Goal: Check status: Check status

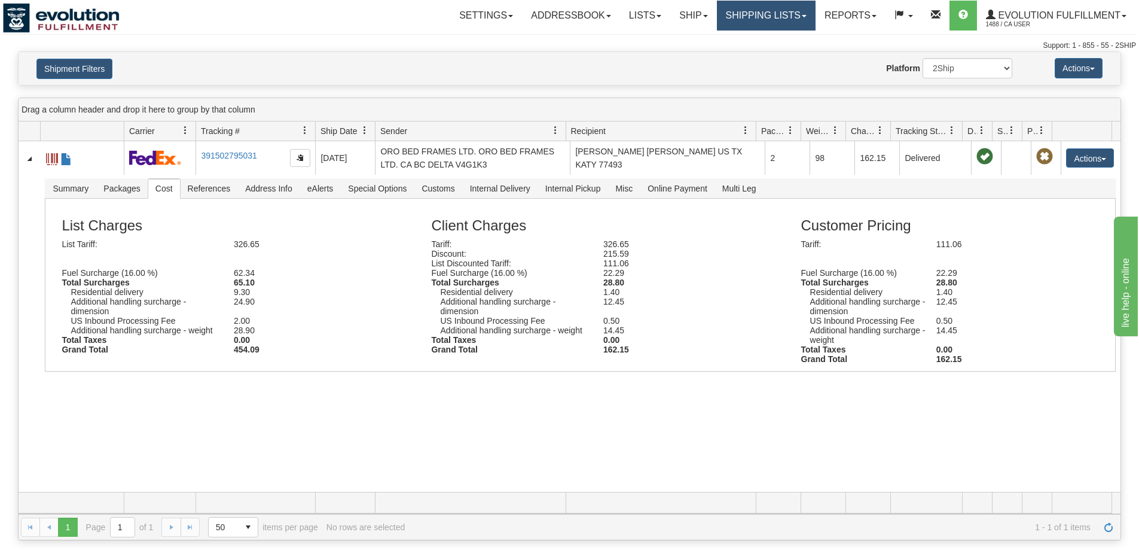
click at [793, 10] on link "Shipping lists" at bounding box center [766, 16] width 99 height 30
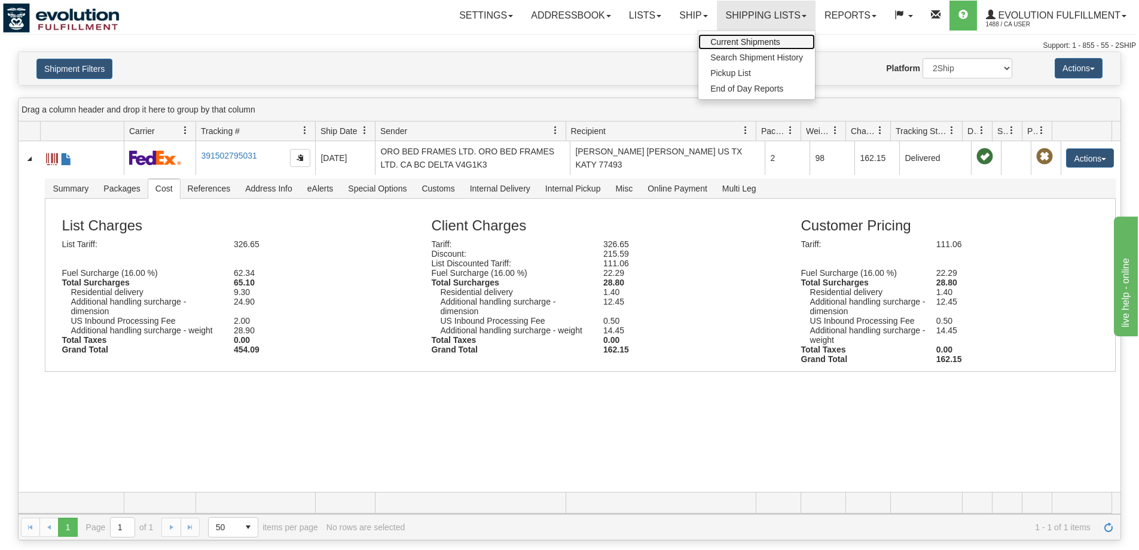
click at [743, 44] on span "Current Shipments" at bounding box center [746, 42] width 70 height 10
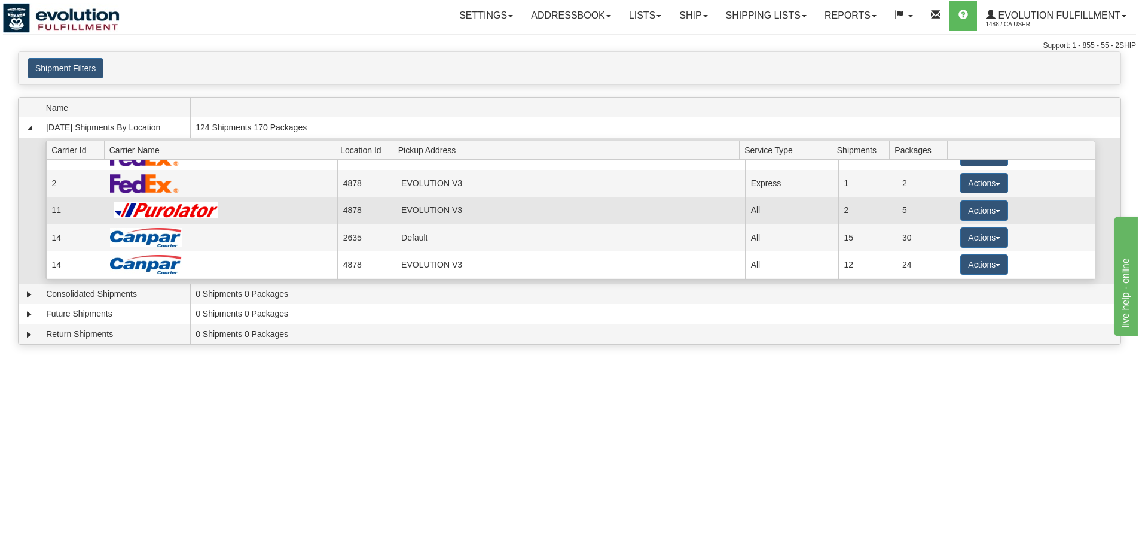
scroll to position [100, 0]
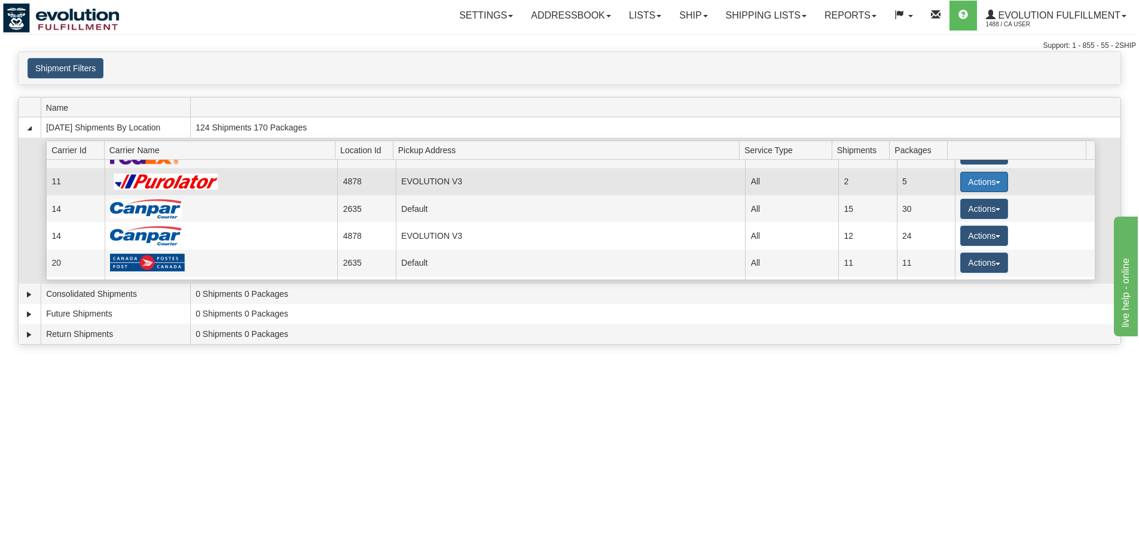
click at [977, 185] on button "Actions" at bounding box center [985, 182] width 48 height 20
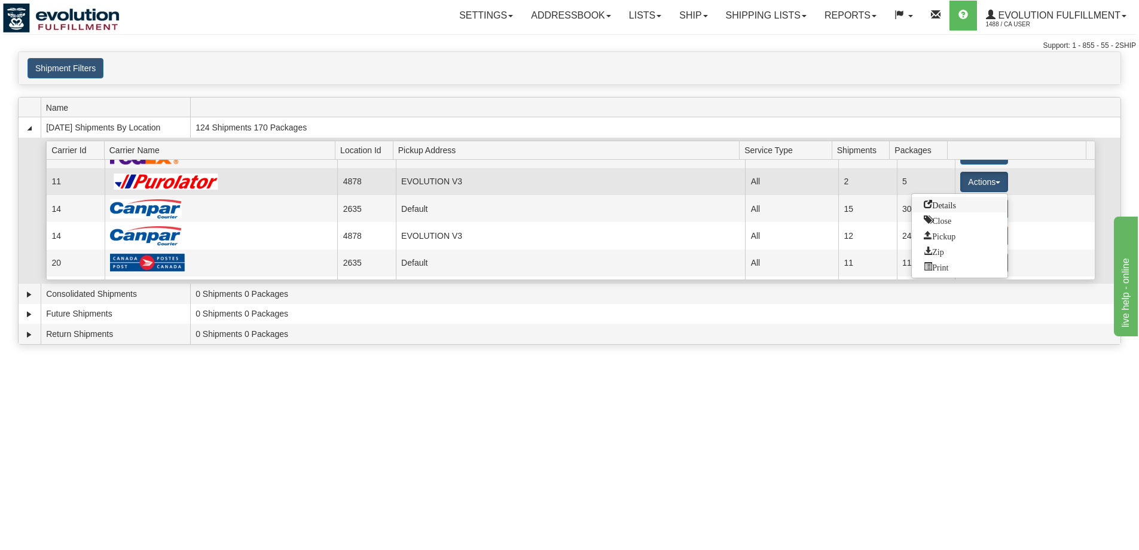
click at [972, 205] on link "Details" at bounding box center [960, 205] width 96 height 16
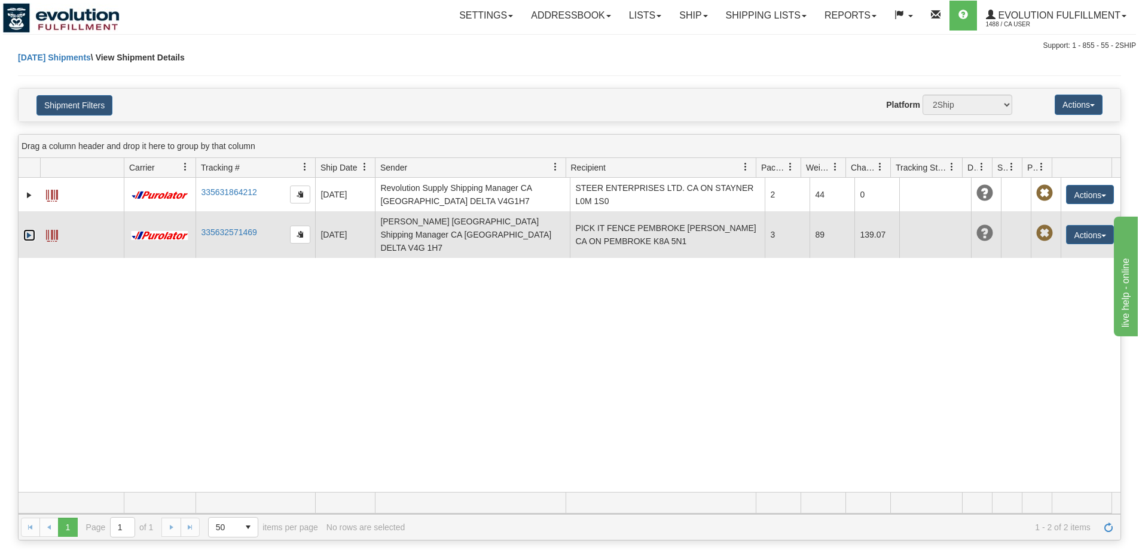
click at [29, 229] on link "Expand" at bounding box center [29, 235] width 12 height 12
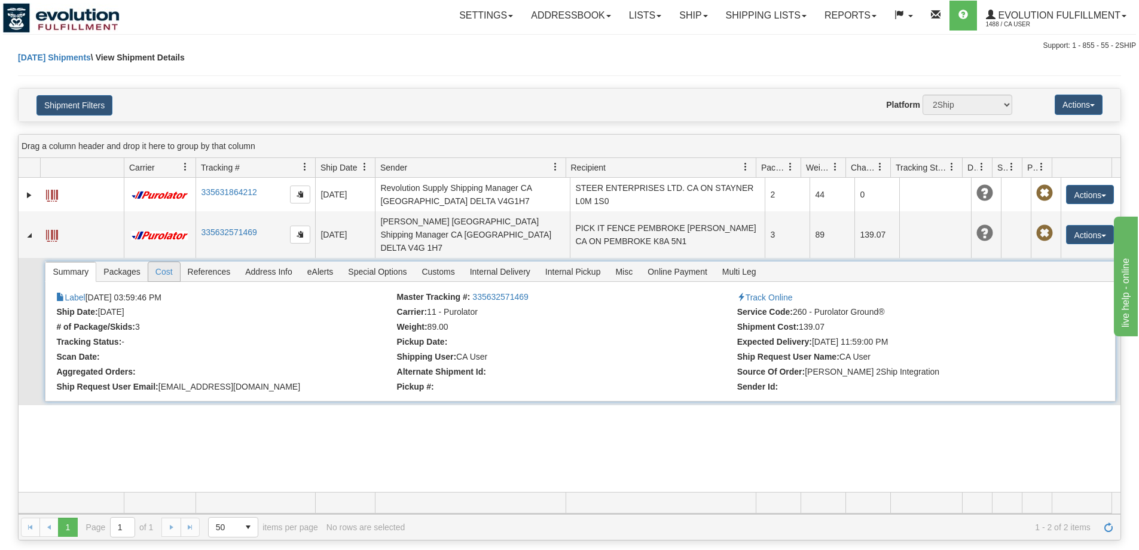
click at [164, 262] on span "Cost" at bounding box center [164, 271] width 32 height 19
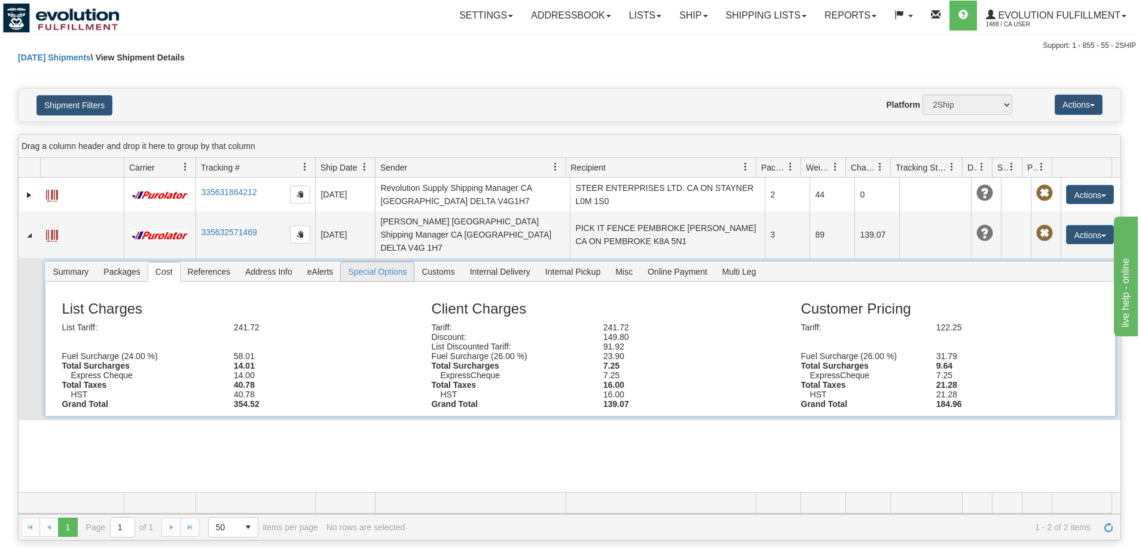
click at [405, 263] on span "Special Options" at bounding box center [377, 271] width 73 height 19
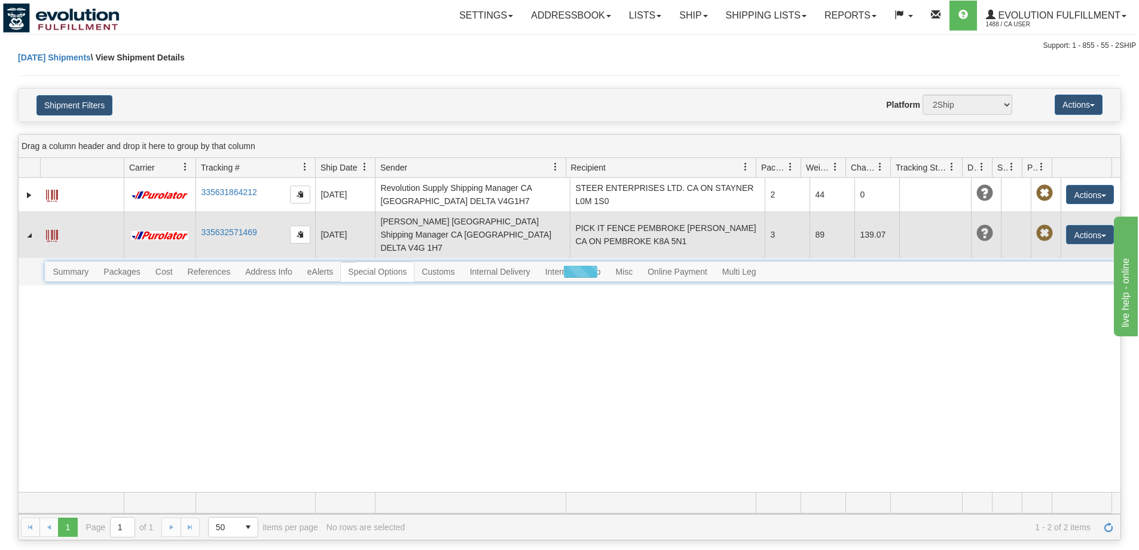
drag, startPoint x: 263, startPoint y: 229, endPoint x: 201, endPoint y: 239, distance: 62.9
click at [201, 239] on td "335632571469" at bounding box center [256, 234] width 120 height 47
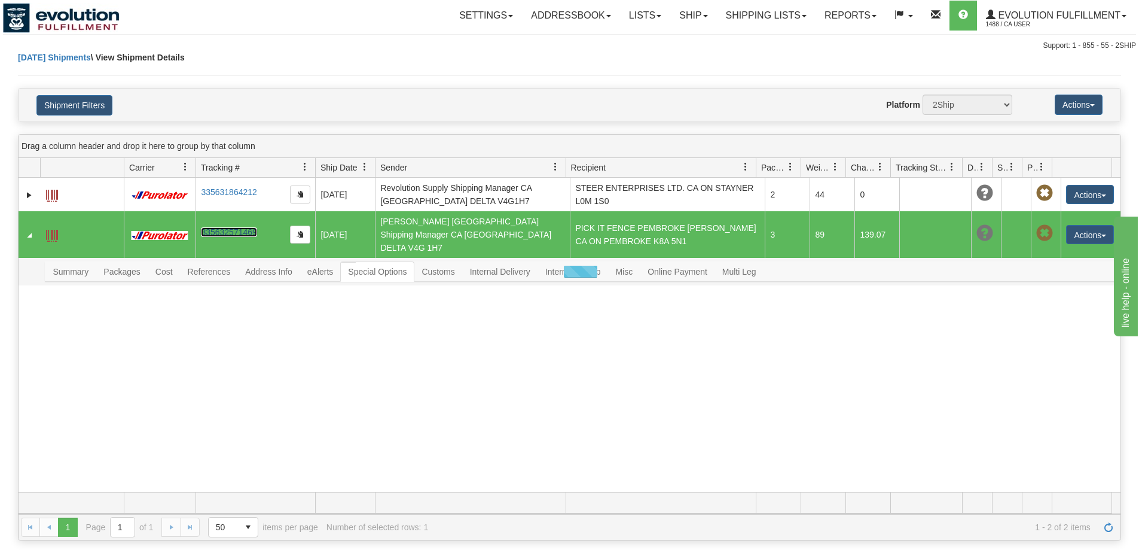
click at [211, 227] on link "335632571469" at bounding box center [229, 232] width 56 height 10
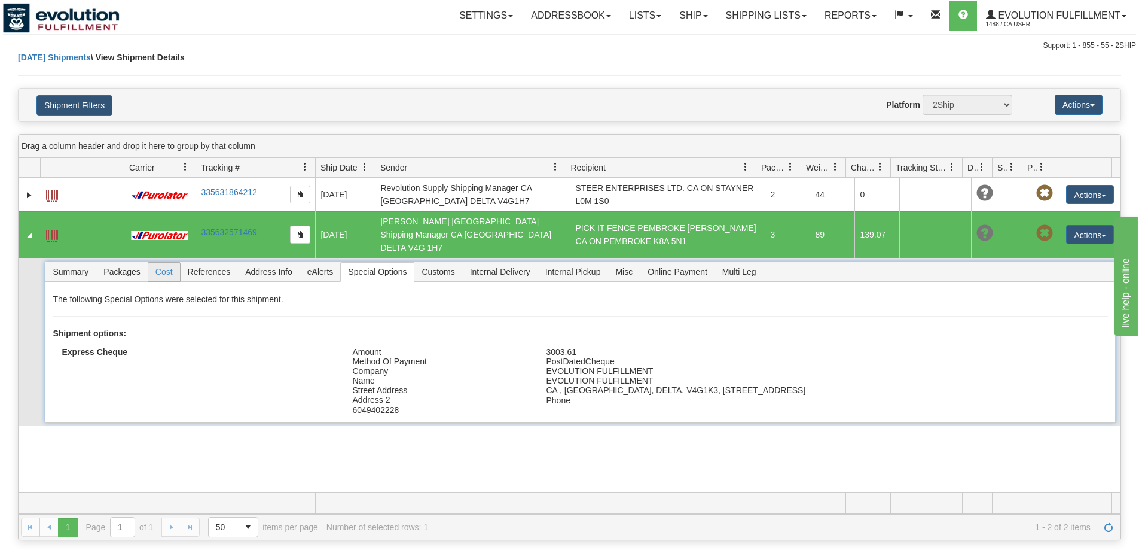
click at [169, 262] on span "Cost" at bounding box center [164, 271] width 32 height 19
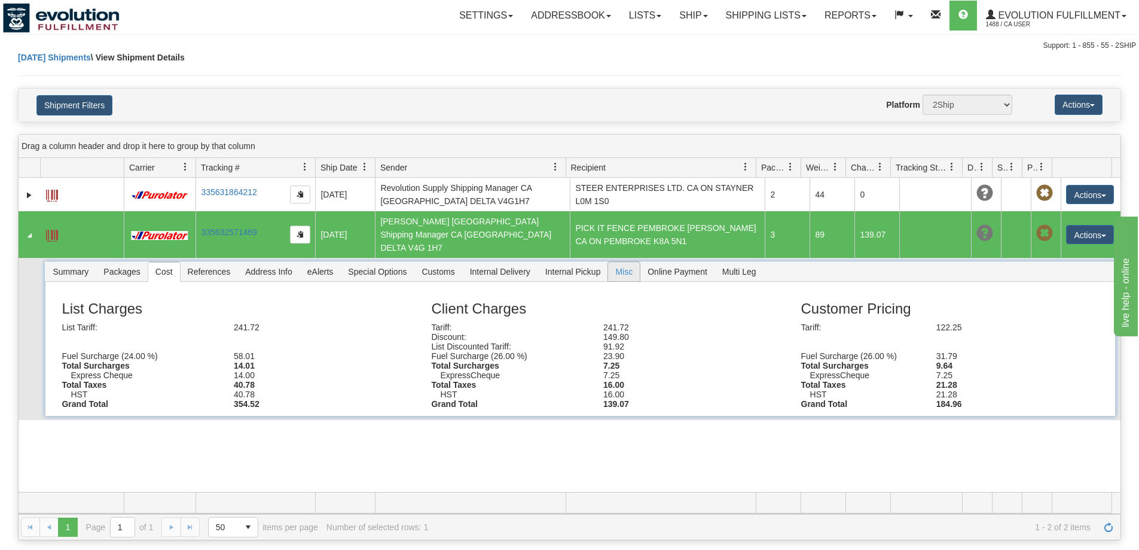
click at [627, 262] on span "Misc" at bounding box center [624, 271] width 32 height 19
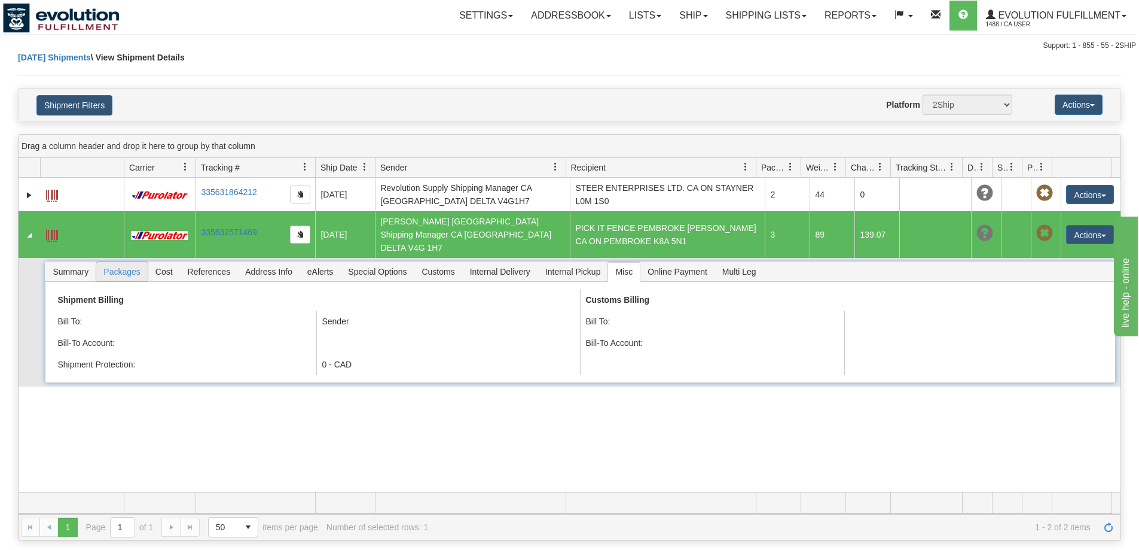
click at [131, 262] on span "Packages" at bounding box center [121, 271] width 51 height 19
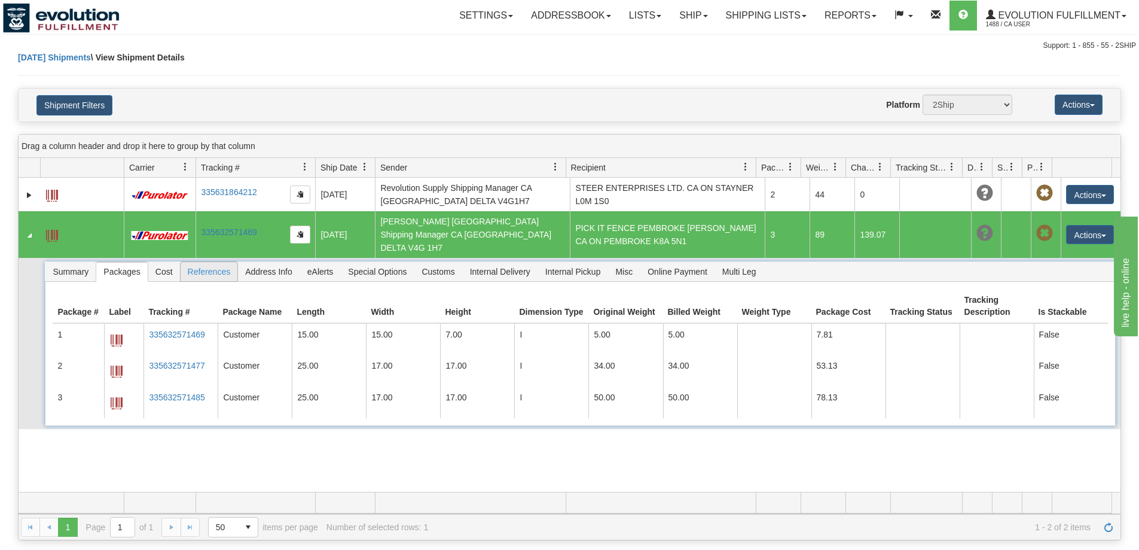
click at [212, 262] on span "References" at bounding box center [209, 271] width 57 height 19
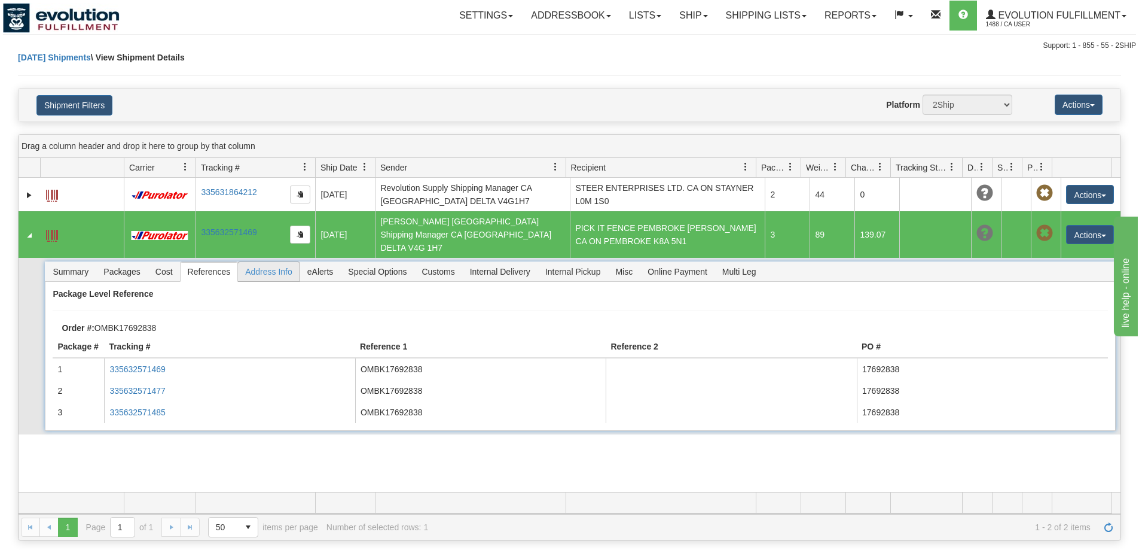
click at [249, 262] on span "Address Info" at bounding box center [269, 271] width 62 height 19
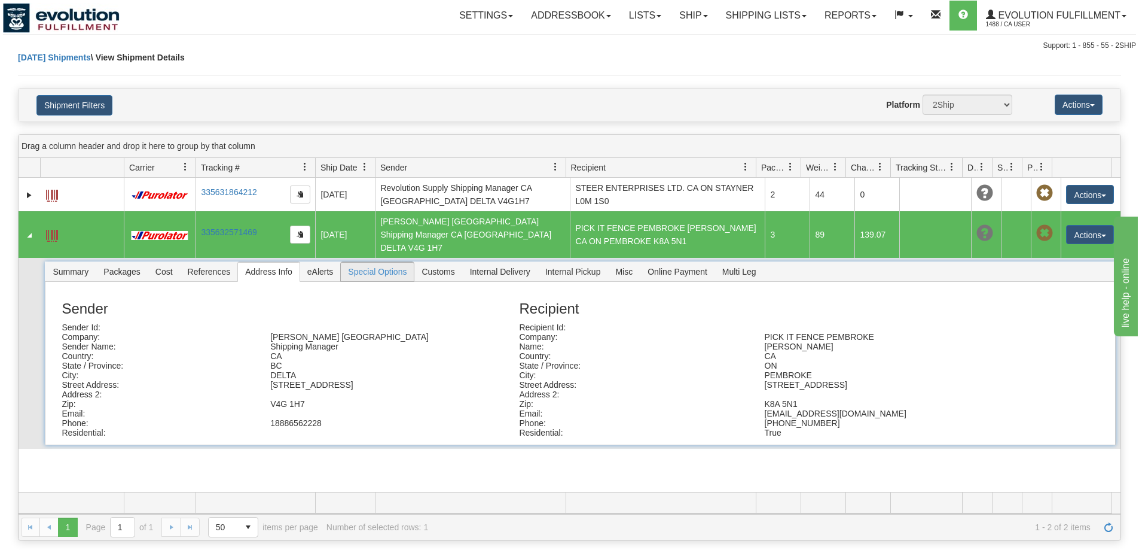
click at [355, 262] on span "Special Options" at bounding box center [377, 271] width 73 height 19
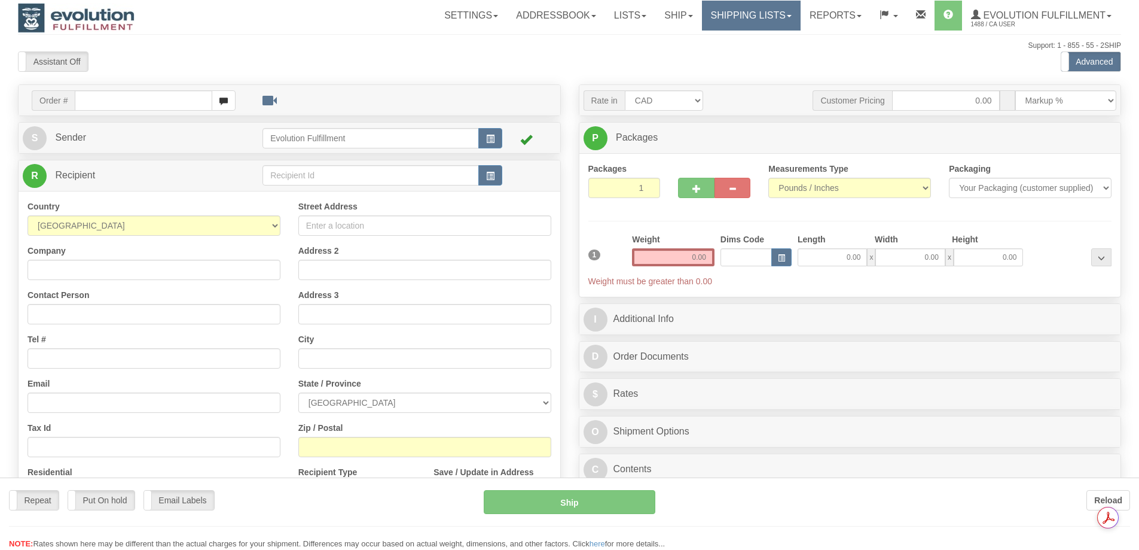
click at [745, 12] on div "Toggle navigation Settings Shipping Preferences Fields Preferences New" at bounding box center [569, 337] width 1139 height 674
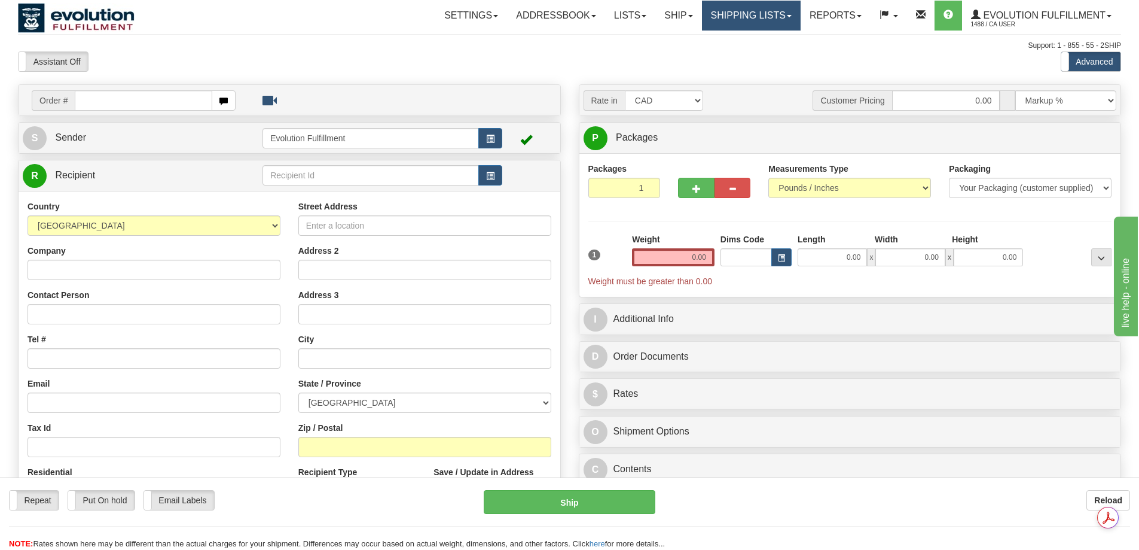
click at [718, 20] on link "Shipping lists" at bounding box center [751, 16] width 99 height 30
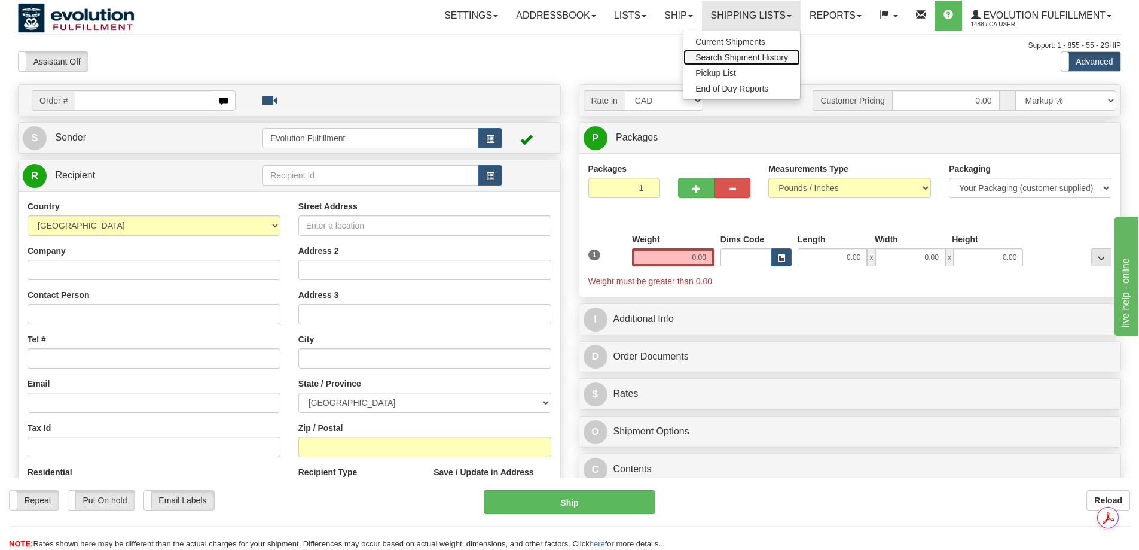
click at [729, 58] on span "Search Shipment History" at bounding box center [742, 58] width 93 height 10
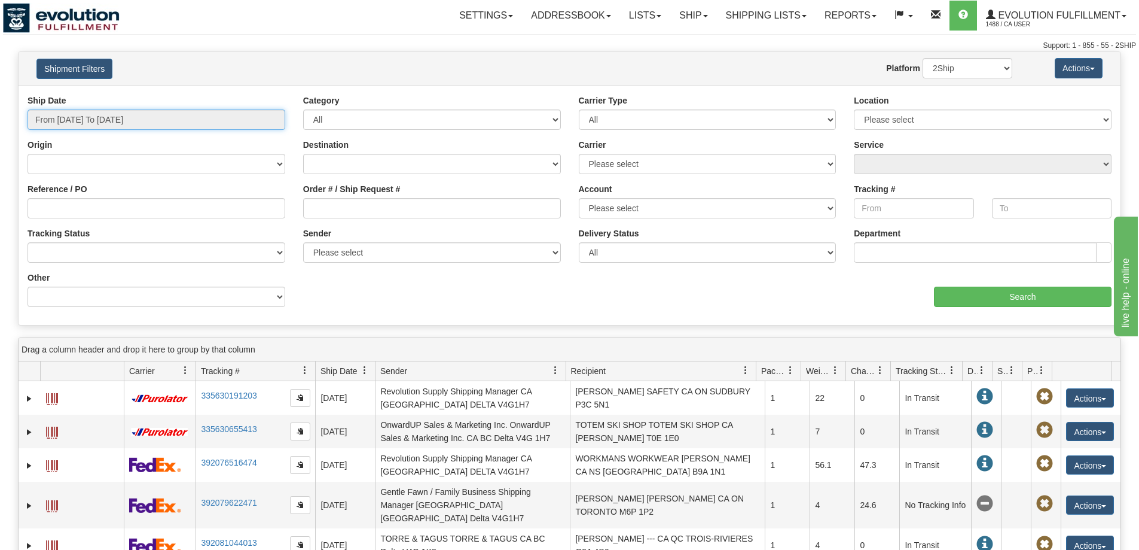
click at [170, 118] on input "From 08/13/2025 To 08/14/2025" at bounding box center [157, 119] width 258 height 20
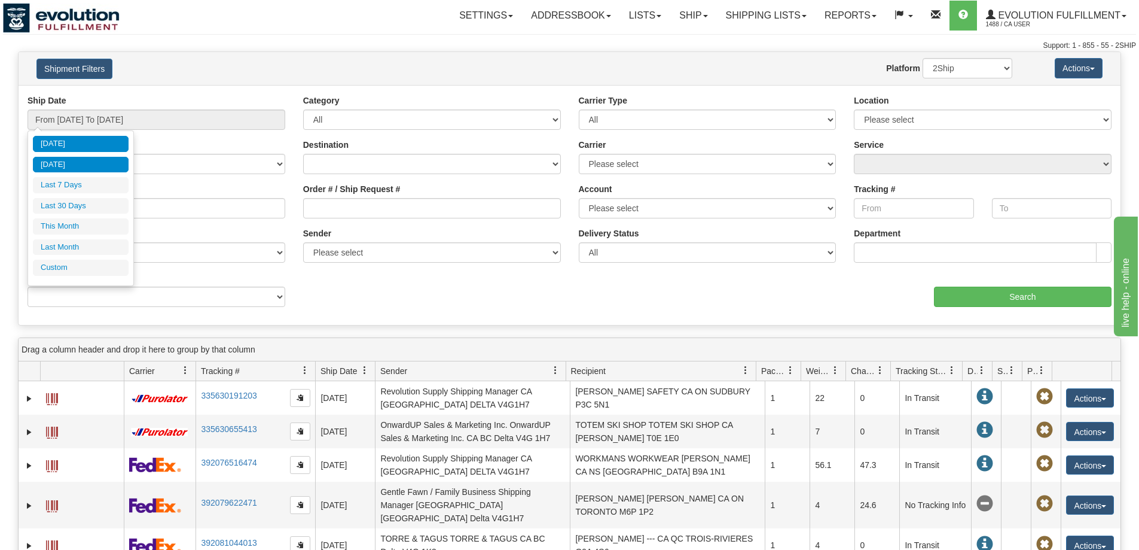
click at [100, 162] on li "[DATE]" at bounding box center [81, 165] width 96 height 16
type input "From 08/13/2025 To 08/13/2025"
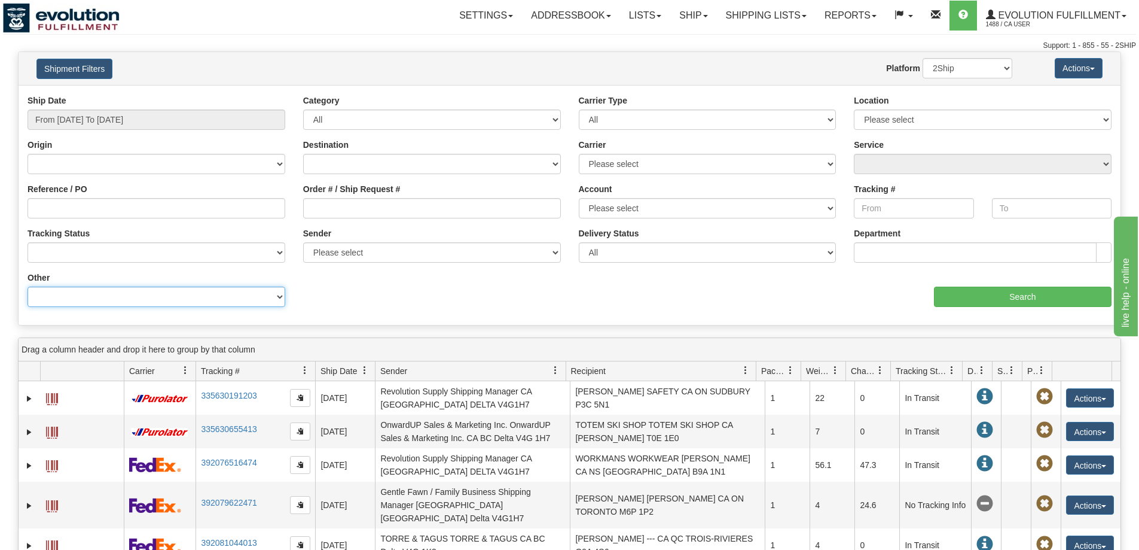
click at [136, 299] on select "Billing Account # Billing Type BOL # (LTL) Commodity Or Documents Consolidation…" at bounding box center [157, 297] width 258 height 20
select select "Recipient_Company"
click at [28, 287] on select "Billing Account # Billing Type BOL # (LTL) Commodity Or Documents Consolidation…" at bounding box center [157, 297] width 258 height 20
click at [337, 289] on input "Value" at bounding box center [432, 297] width 258 height 20
paste input "MANTRA YOGA"
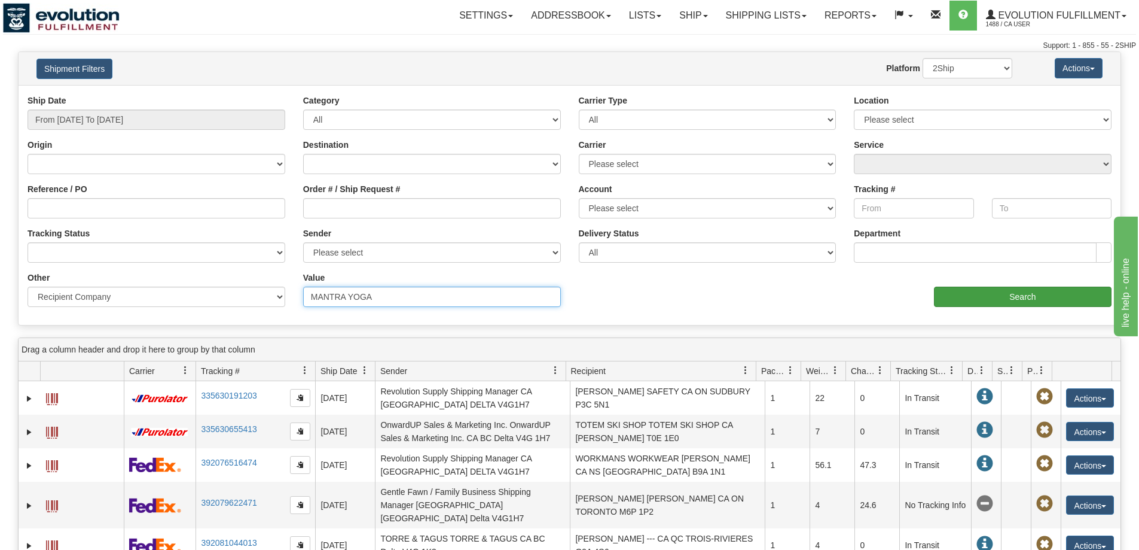
type input "MANTRA YOGA"
click at [954, 301] on input "Search" at bounding box center [1023, 297] width 178 height 20
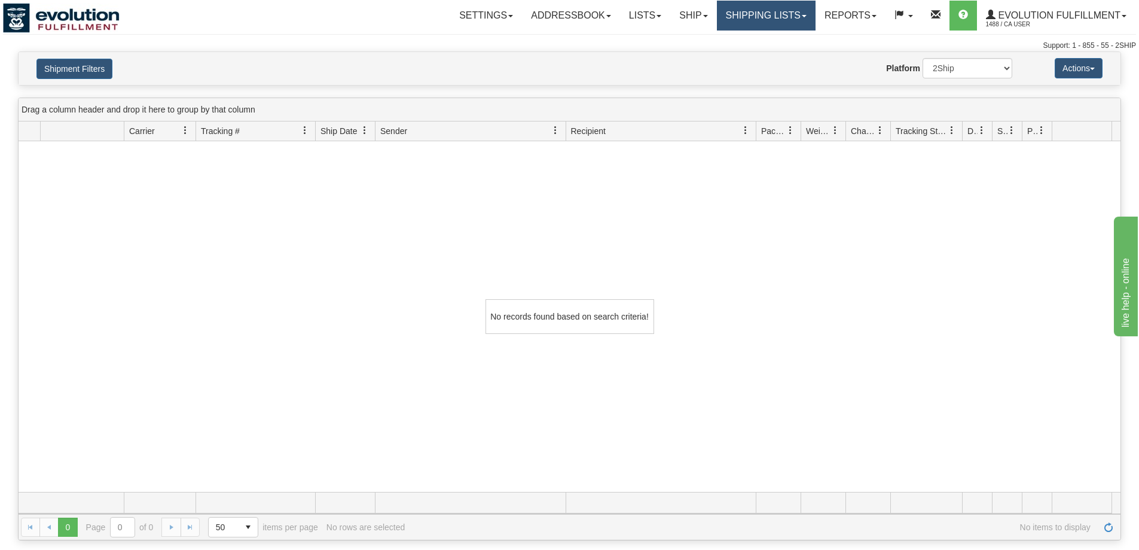
click at [773, 13] on link "Shipping lists" at bounding box center [766, 16] width 99 height 30
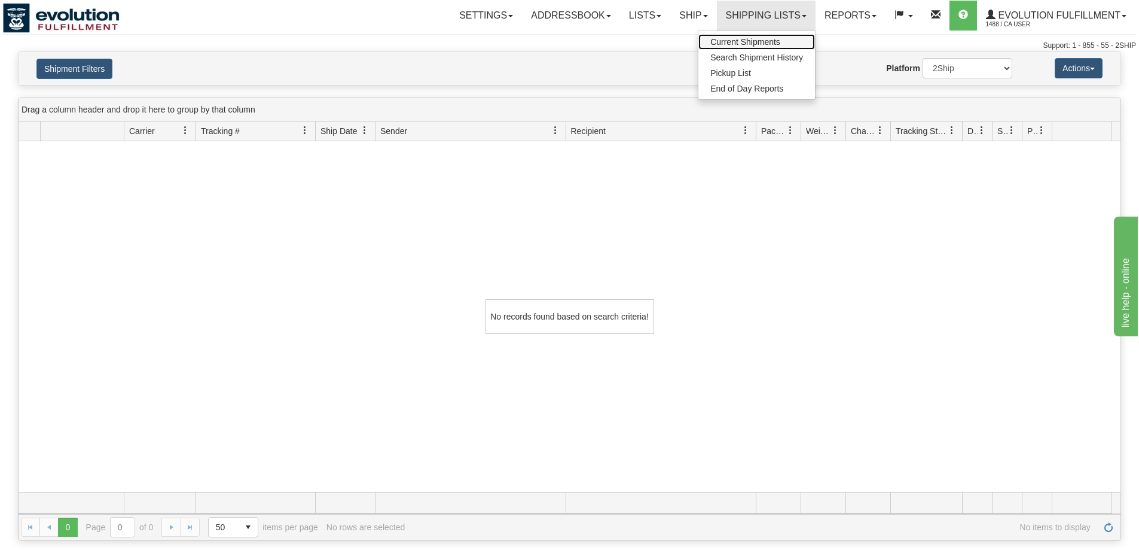
click at [731, 41] on span "Current Shipments" at bounding box center [746, 42] width 70 height 10
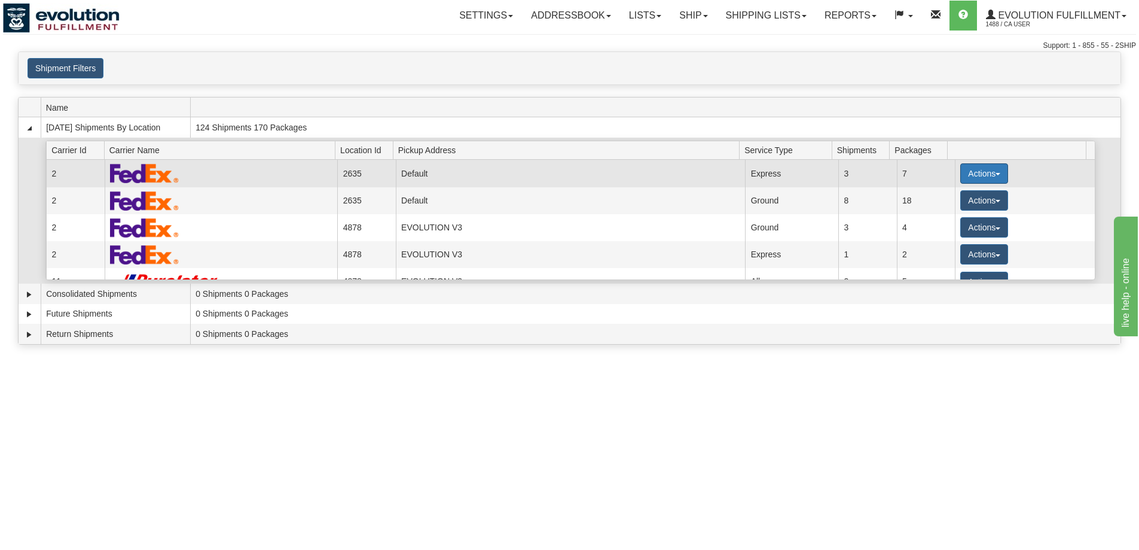
click at [998, 168] on button "Actions" at bounding box center [985, 173] width 48 height 20
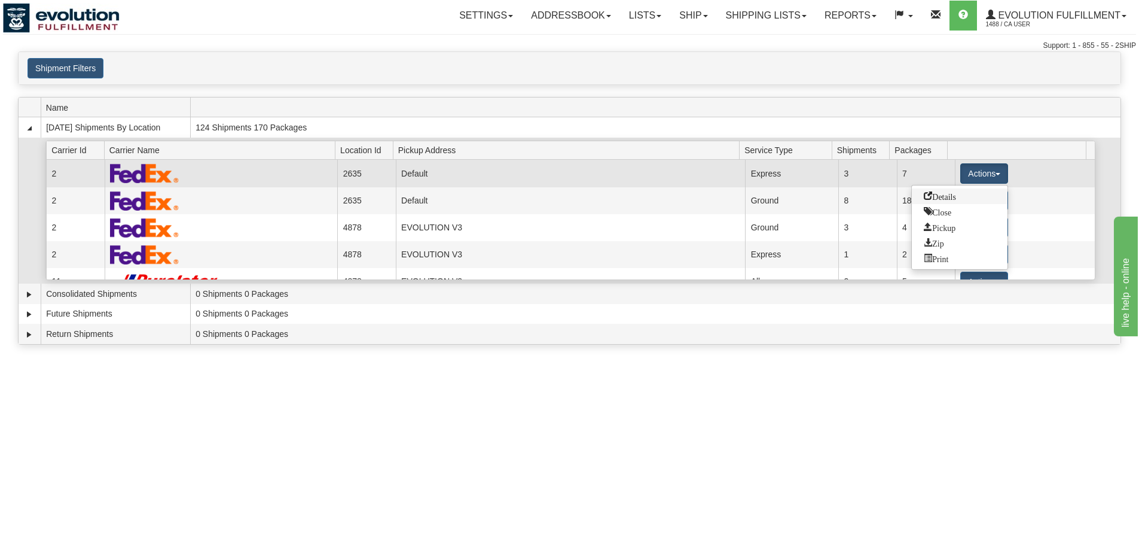
click at [973, 196] on link "Details" at bounding box center [960, 196] width 96 height 16
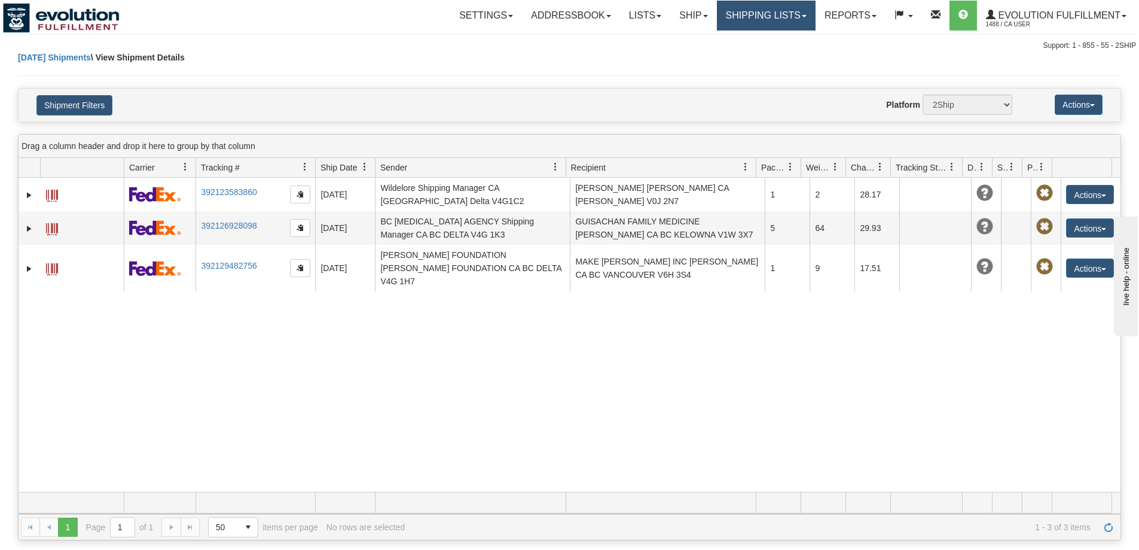
click at [727, 19] on link "Shipping lists" at bounding box center [766, 16] width 99 height 30
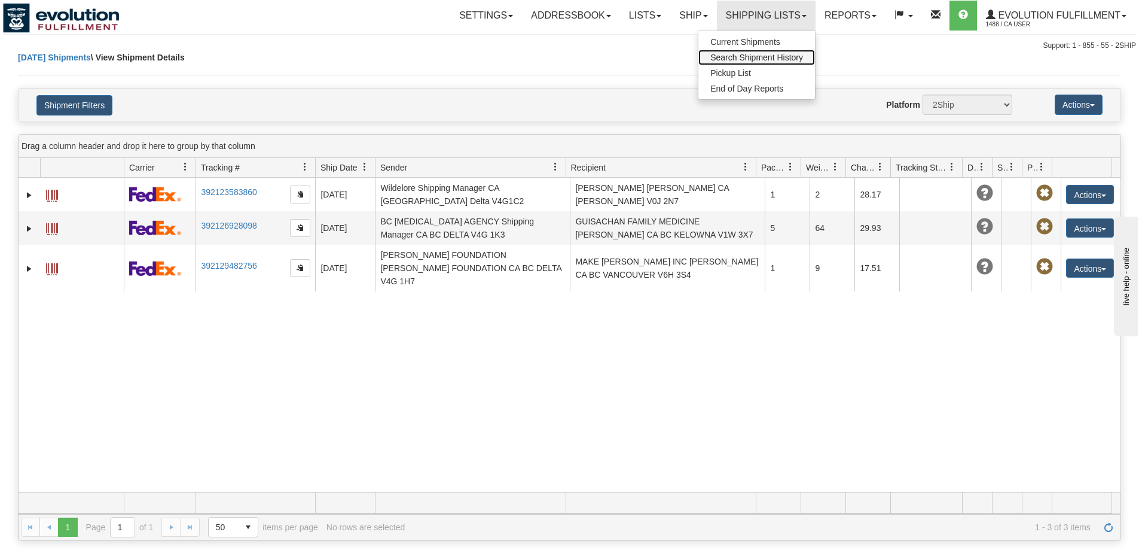
click at [730, 53] on span "Search Shipment History" at bounding box center [757, 58] width 93 height 10
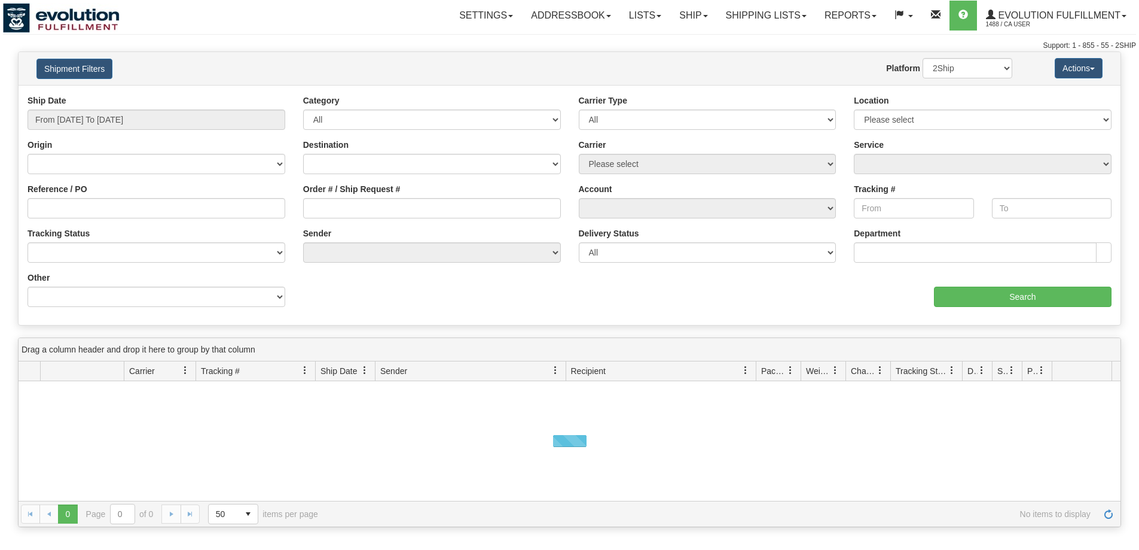
click at [1017, 24] on span "1488 / CA User" at bounding box center [1031, 25] width 90 height 12
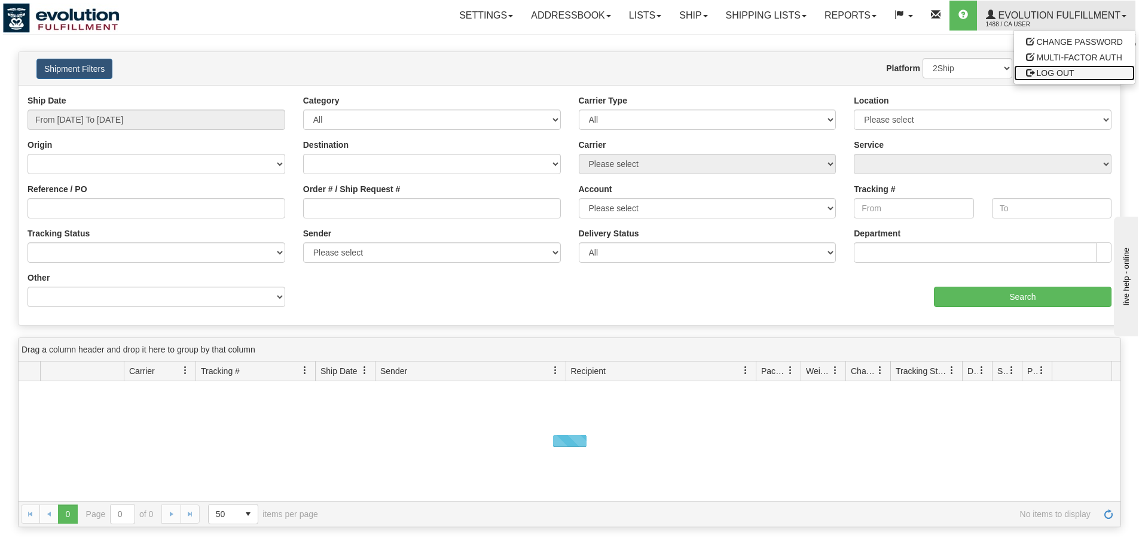
click at [1033, 75] on span at bounding box center [1030, 72] width 8 height 8
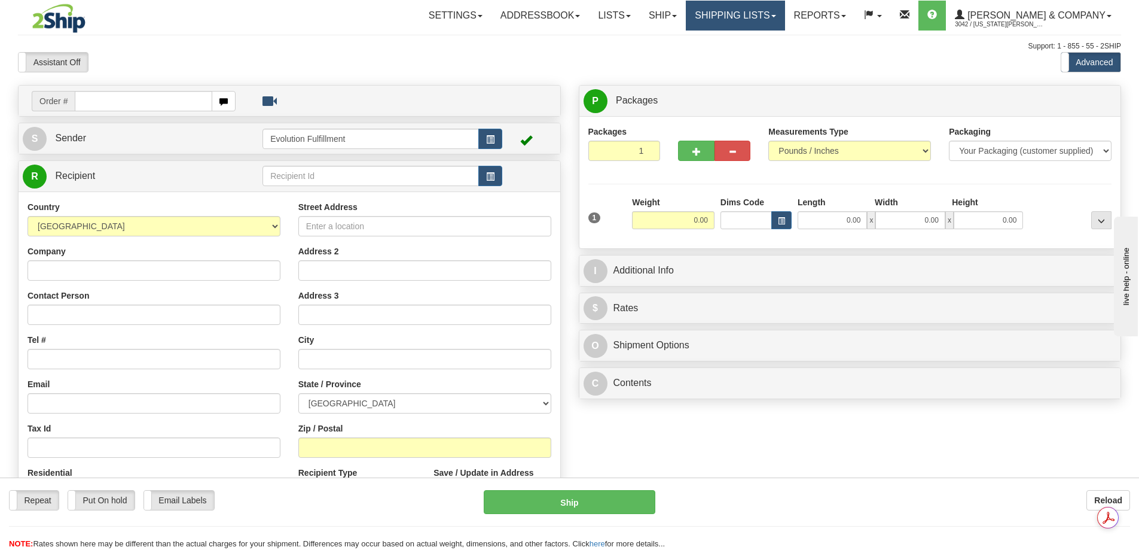
click at [775, 23] on link "Shipping lists" at bounding box center [735, 16] width 99 height 30
